Goal: Obtain resource: Download file/media

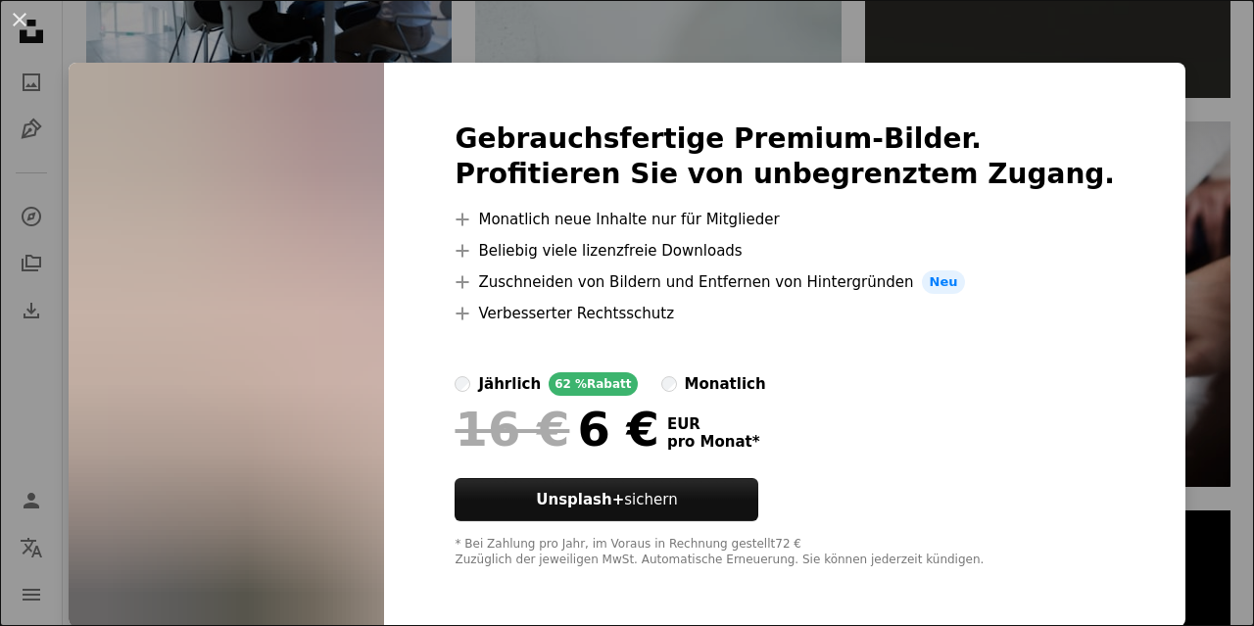
scroll to position [2, 0]
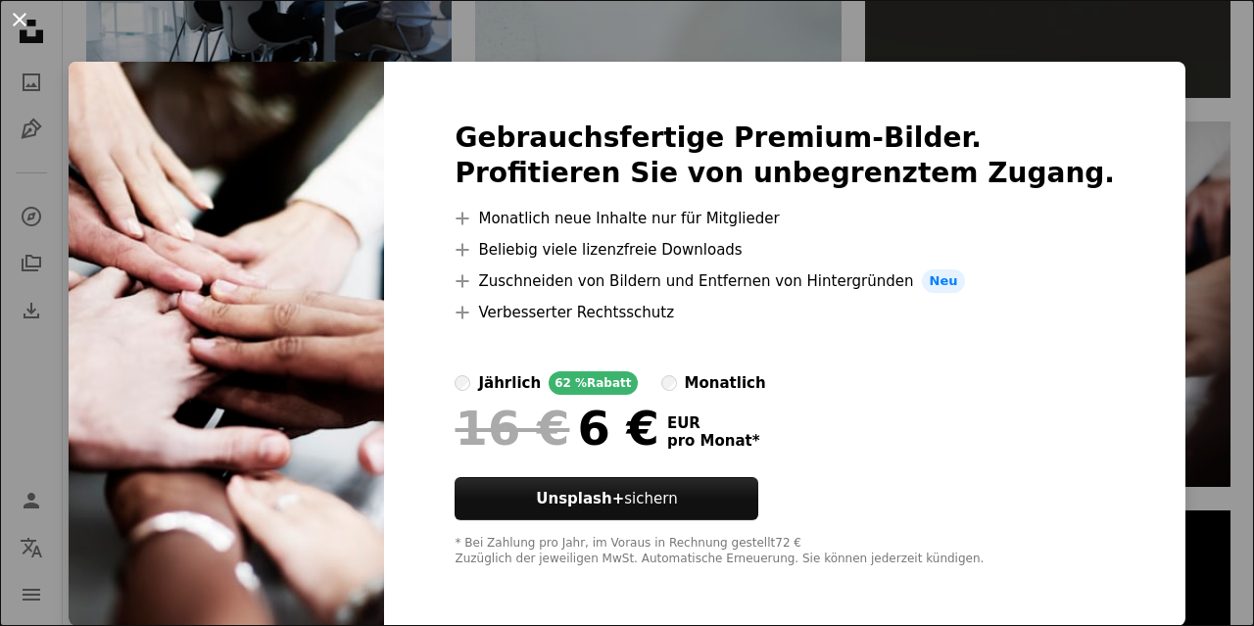
click at [13, 22] on button "An X shape" at bounding box center [20, 20] width 24 height 24
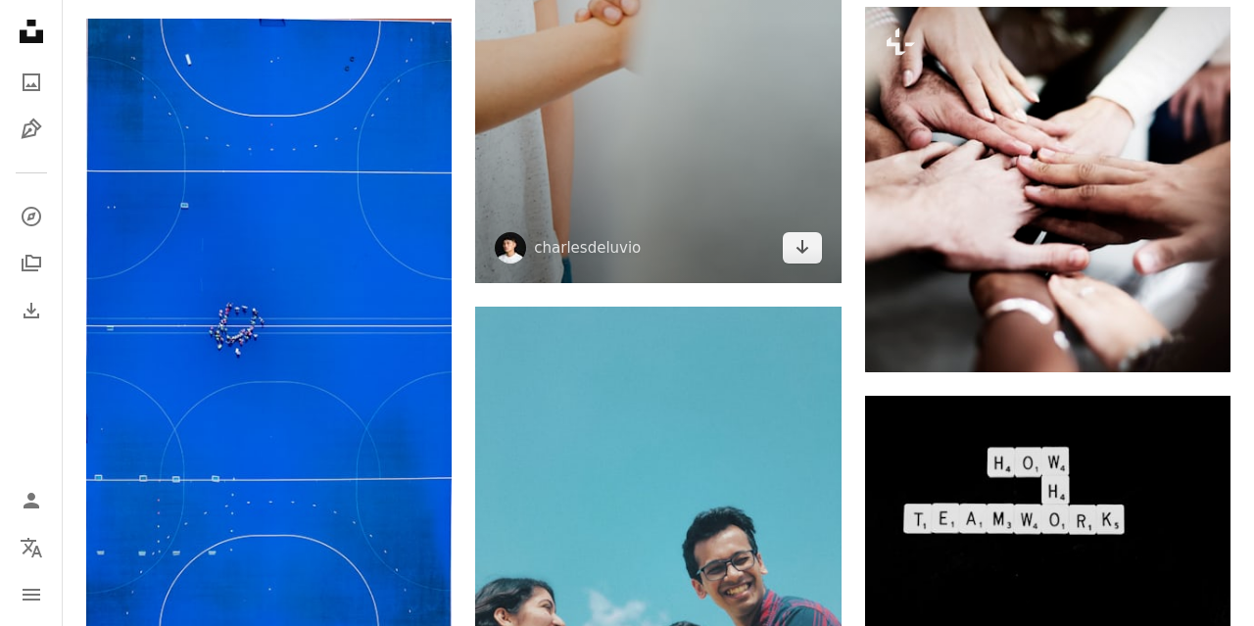
scroll to position [15344, 0]
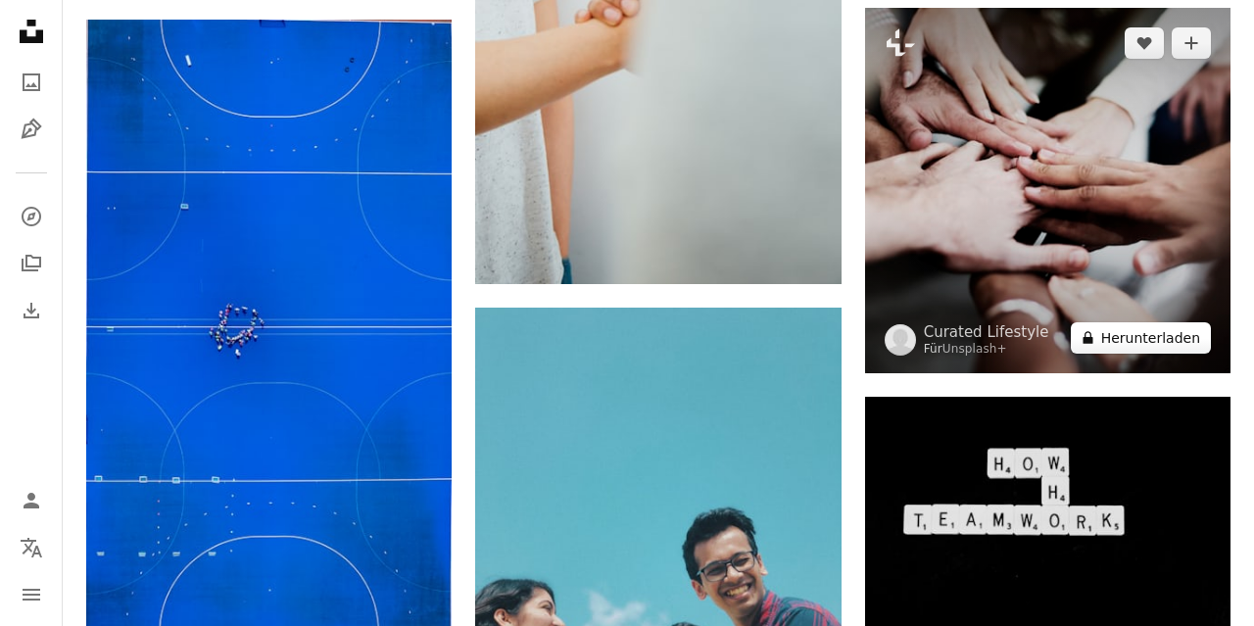
click at [1157, 340] on button "A lock Herunterladen" at bounding box center [1141, 337] width 140 height 31
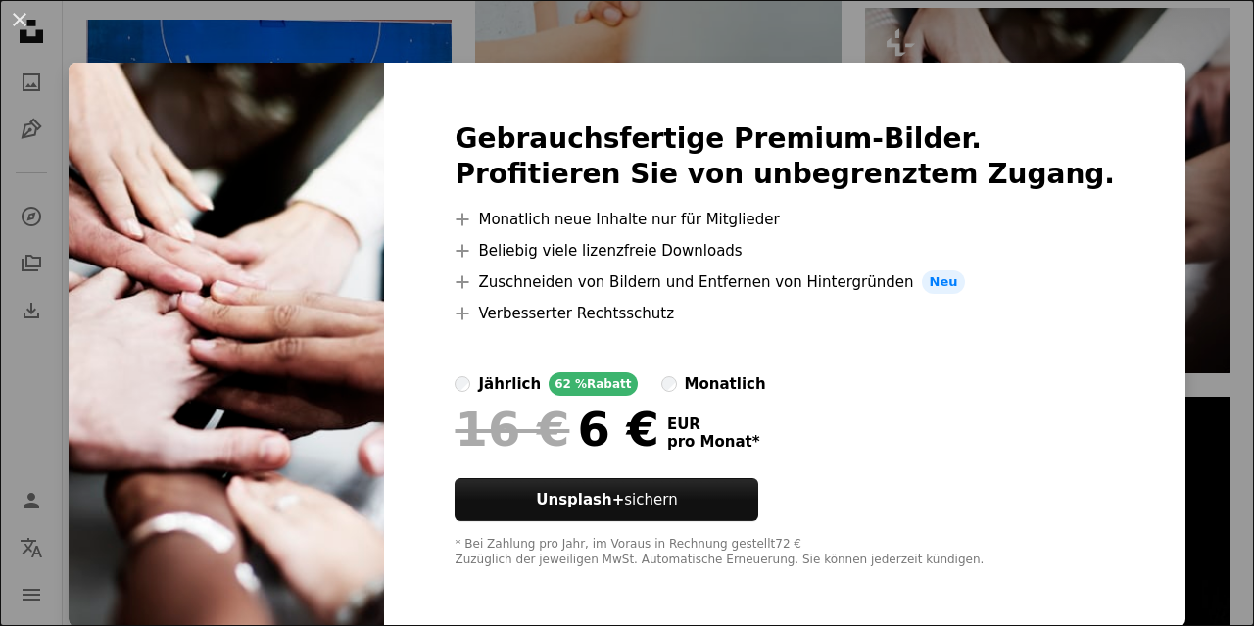
scroll to position [2, 0]
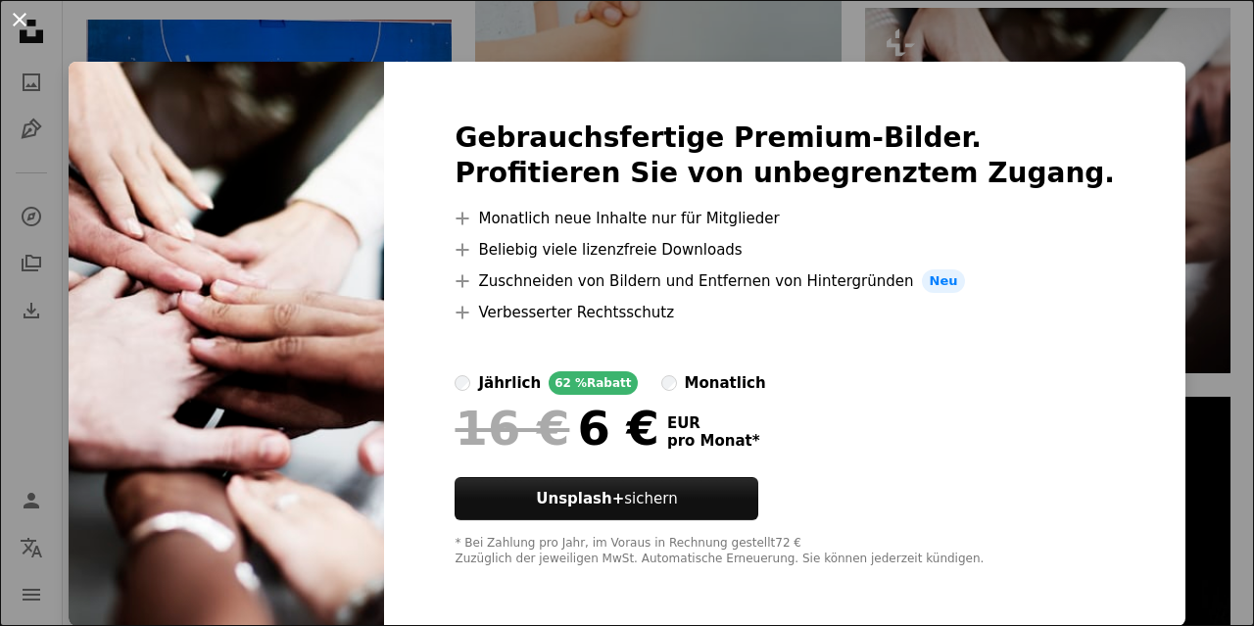
click at [17, 19] on button "An X shape" at bounding box center [20, 20] width 24 height 24
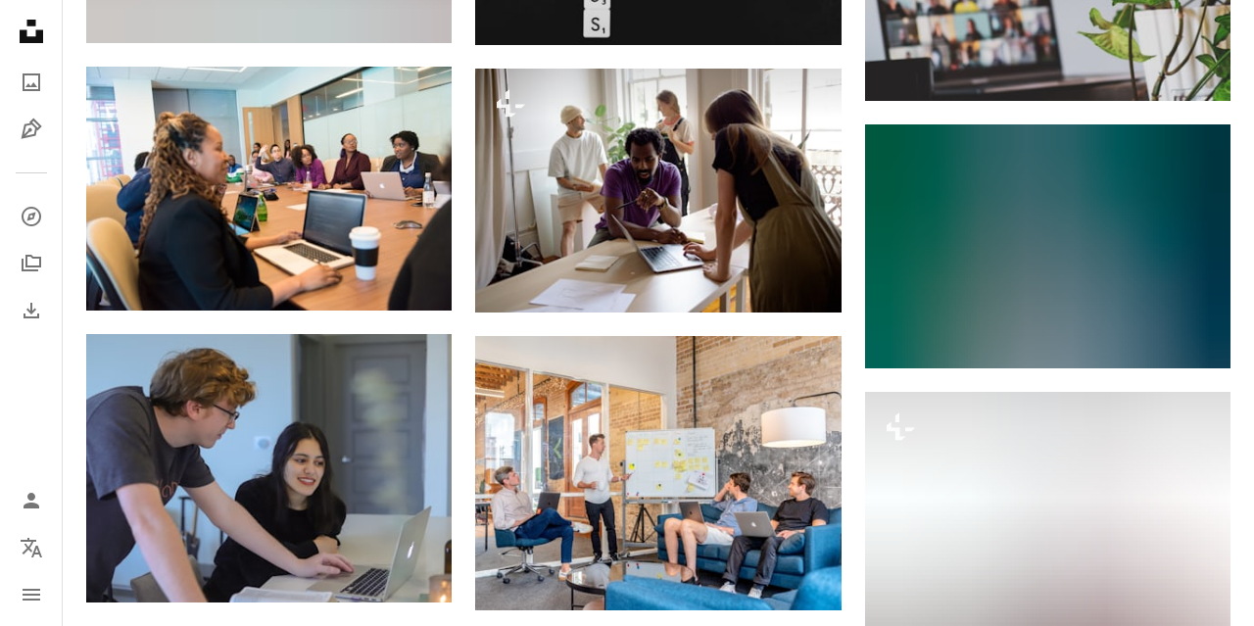
scroll to position [20577, 0]
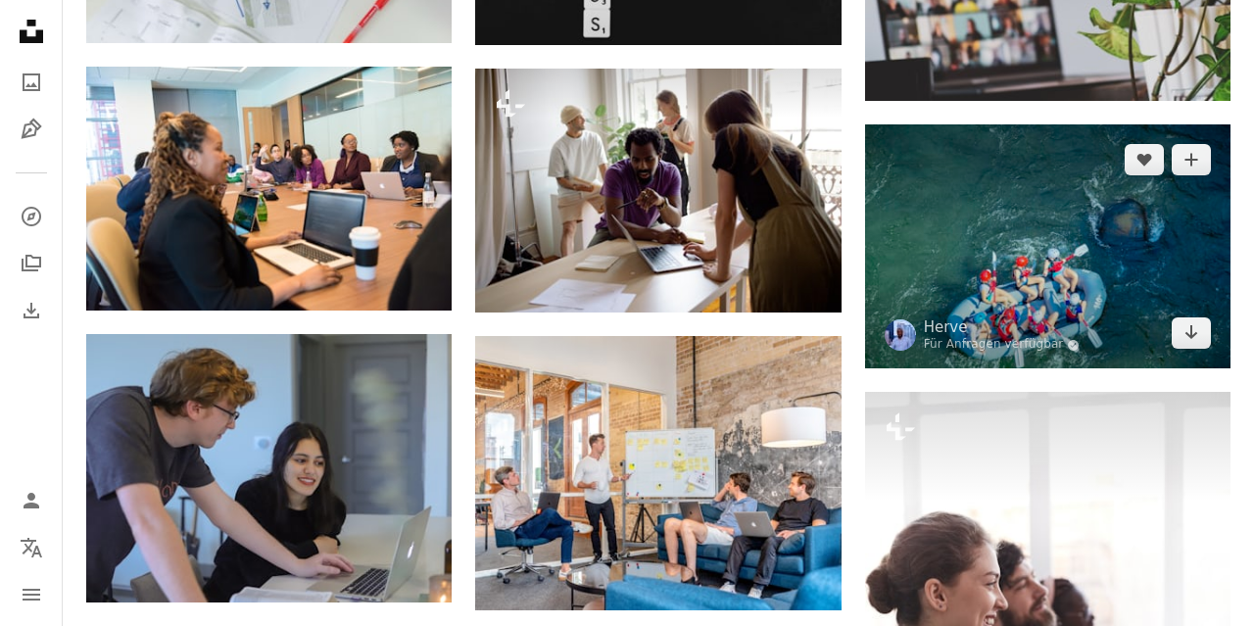
click at [944, 214] on img at bounding box center [1047, 246] width 365 height 244
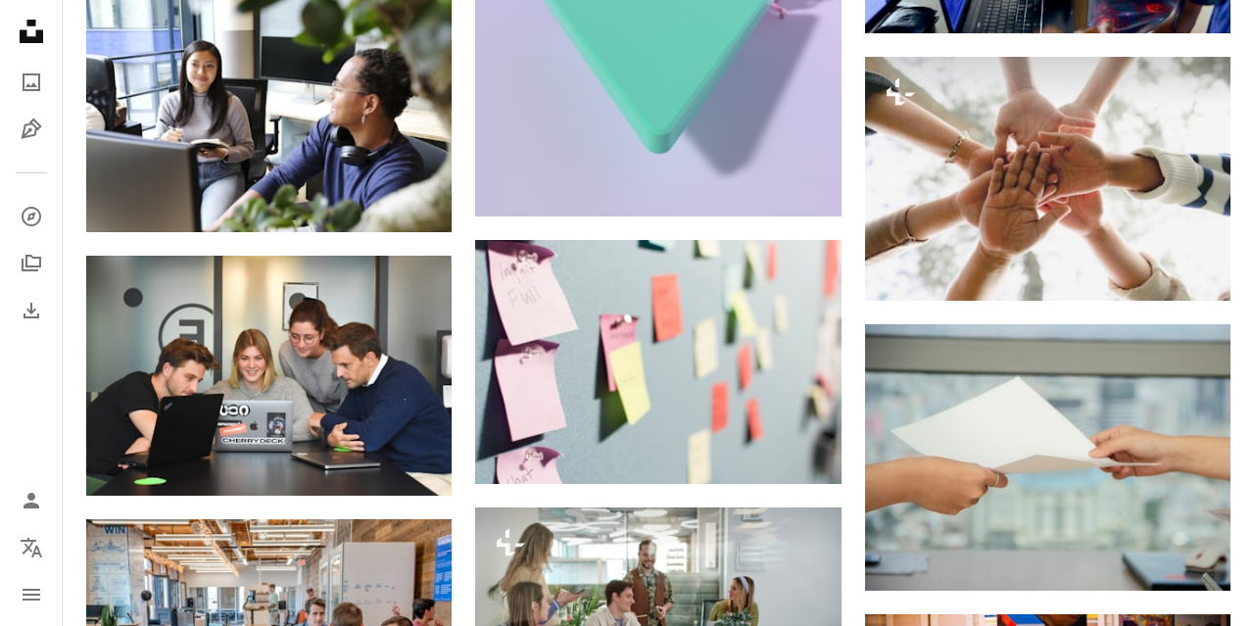
scroll to position [21766, 0]
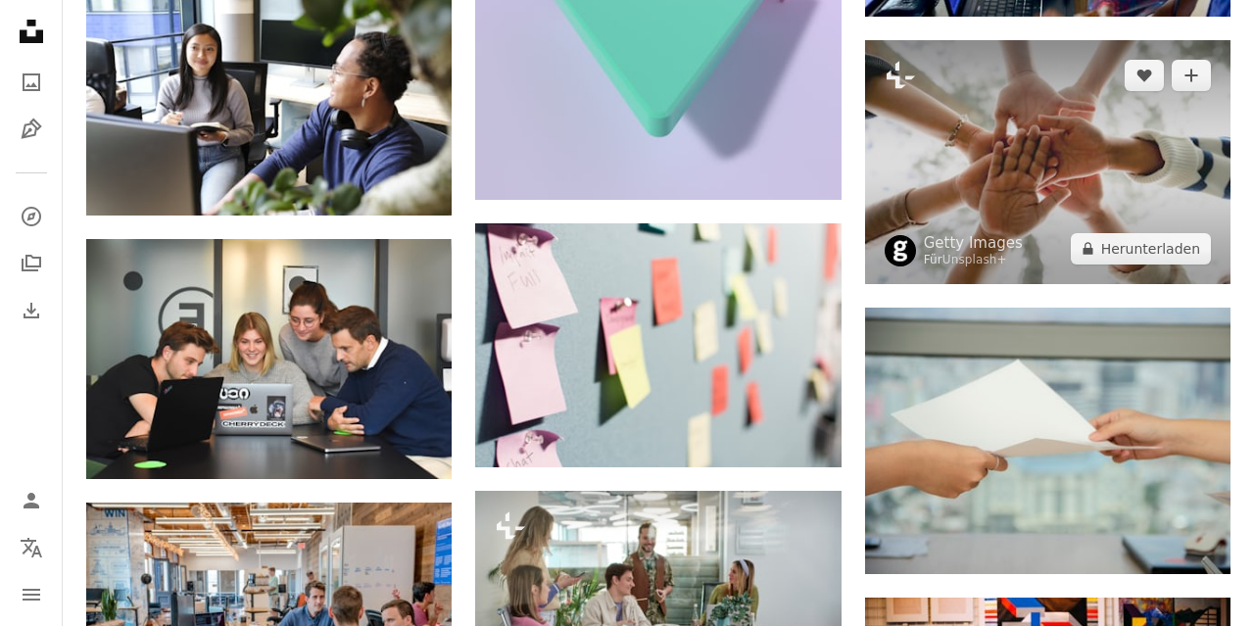
click at [999, 197] on img at bounding box center [1047, 162] width 365 height 244
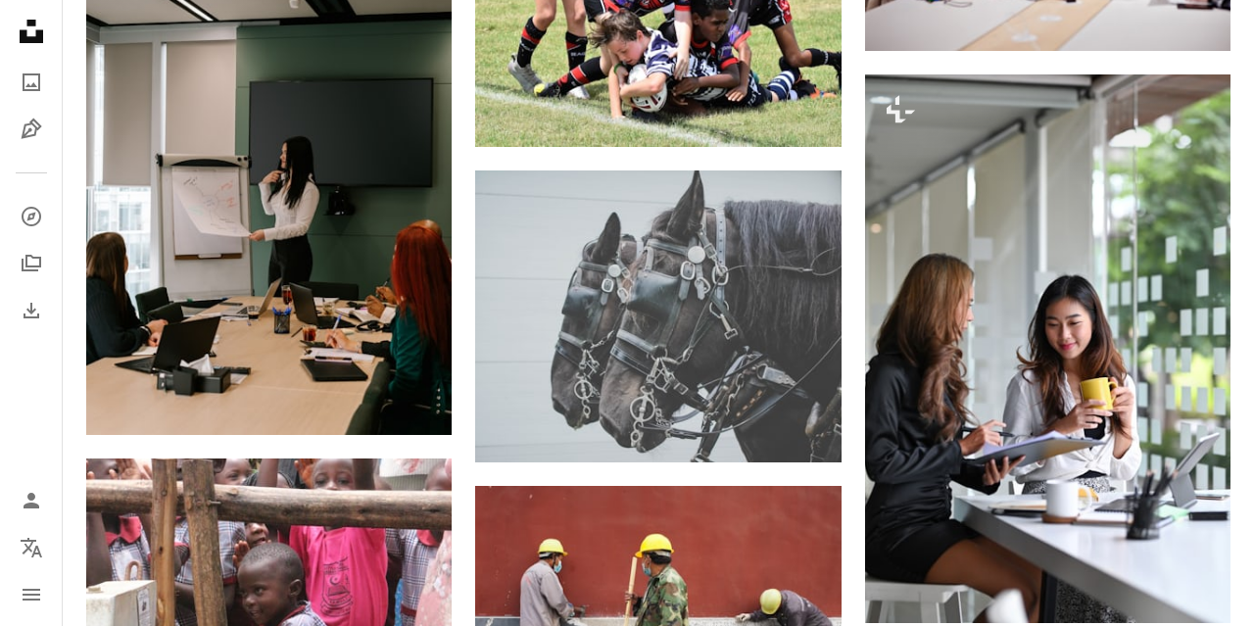
scroll to position [37195, 0]
